Goal: Transaction & Acquisition: Purchase product/service

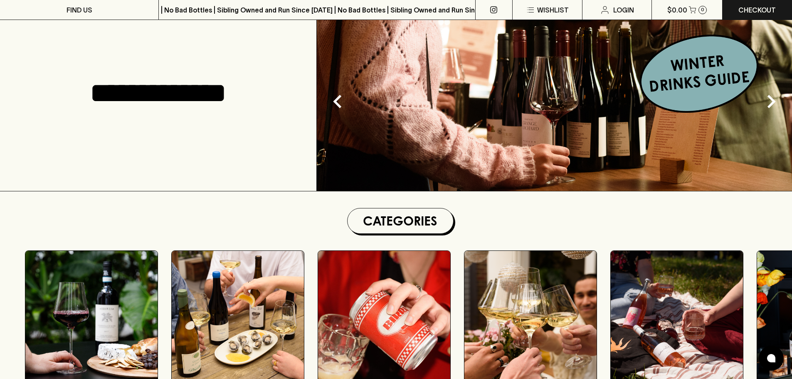
scroll to position [42, 0]
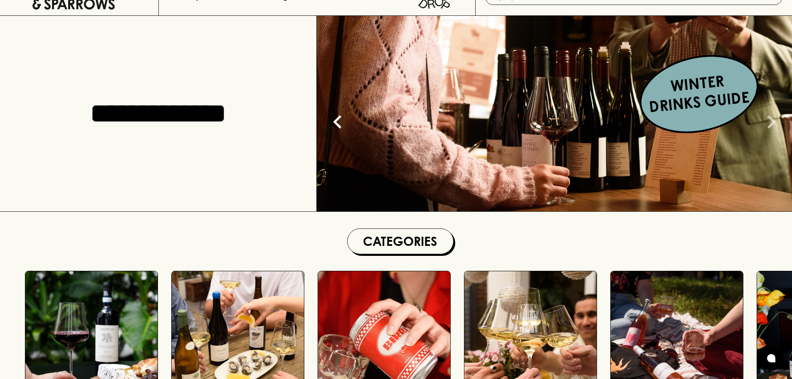
click at [766, 123] on icon "Next" at bounding box center [771, 121] width 27 height 27
click at [769, 121] on icon "Next" at bounding box center [771, 121] width 27 height 27
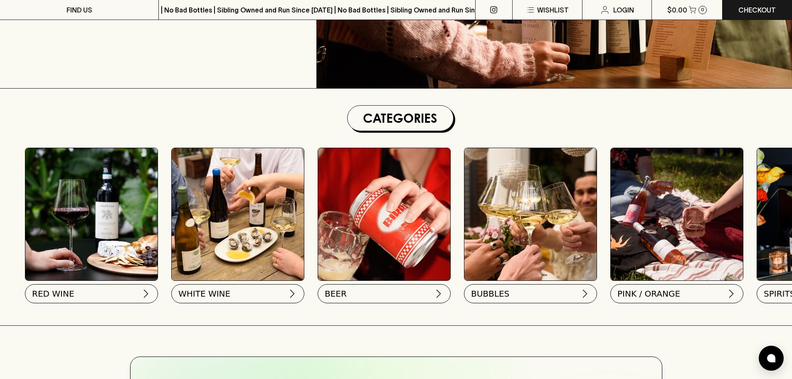
scroll to position [166, 0]
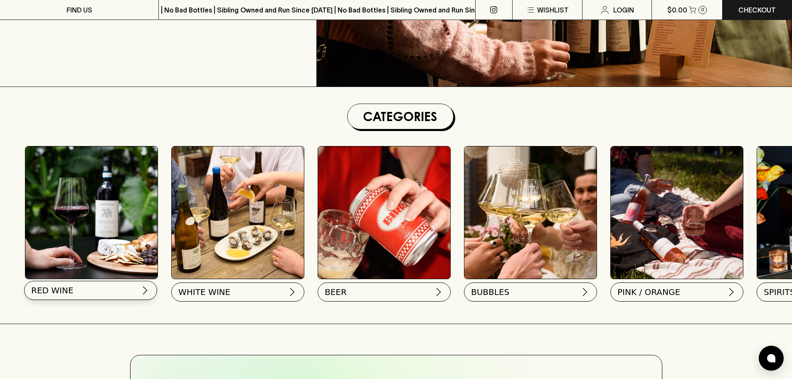
click at [143, 295] on button "RED WINE" at bounding box center [90, 290] width 133 height 19
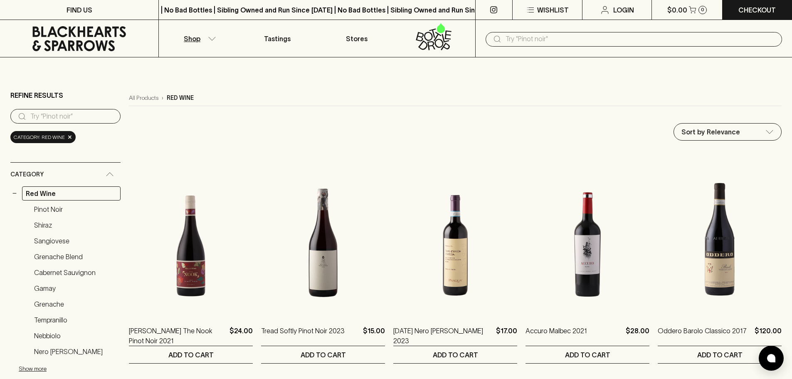
click at [529, 40] on input "text" at bounding box center [640, 38] width 270 height 13
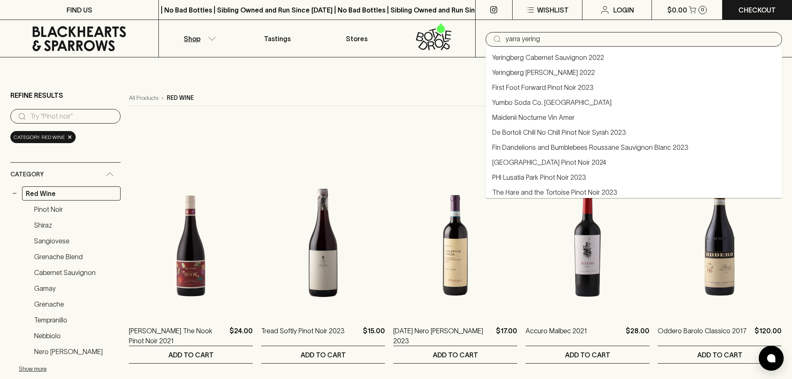
type input "yarra yering"
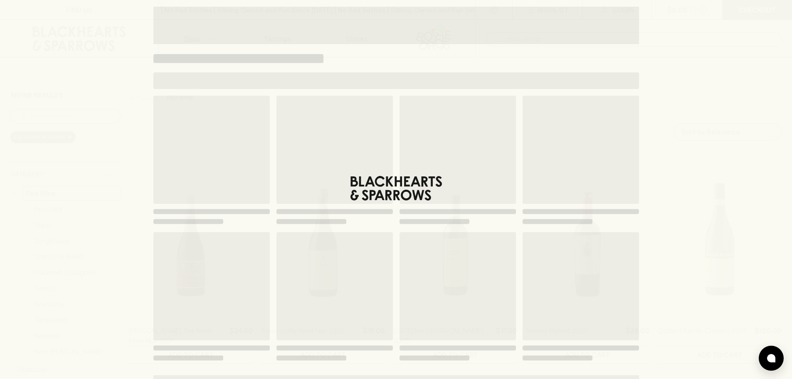
type input "yarra yering"
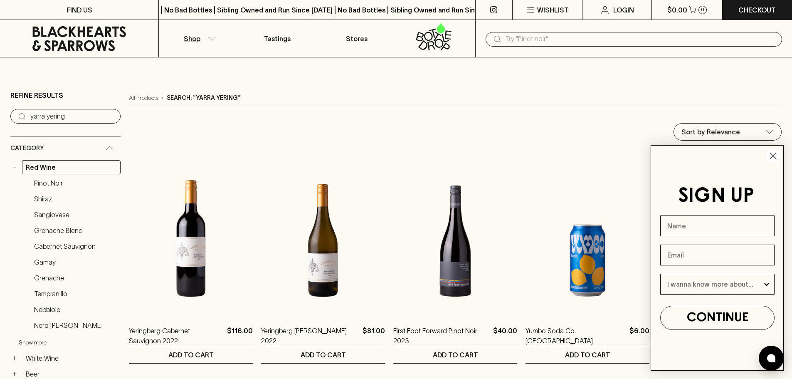
click at [774, 157] on icon "Close dialog" at bounding box center [773, 156] width 6 height 6
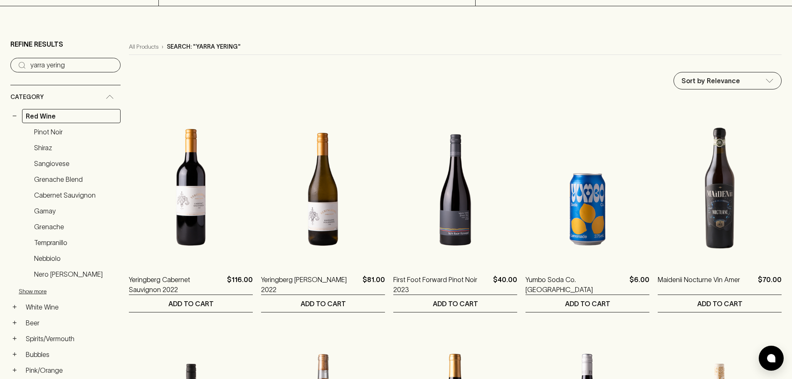
scroll to position [42, 0]
